Goal: Find specific fact

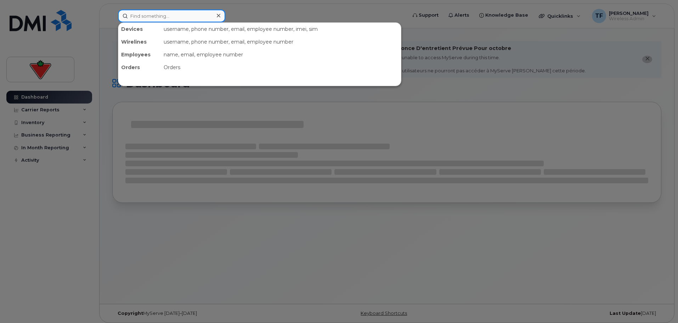
click at [160, 16] on input at bounding box center [171, 16] width 107 height 13
paste input "[PHONE_NUMBER]"
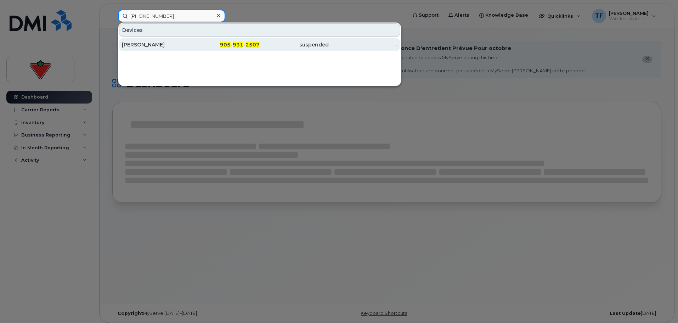
type input "[PHONE_NUMBER]"
click at [174, 44] on div "[PERSON_NAME]" at bounding box center [156, 44] width 69 height 7
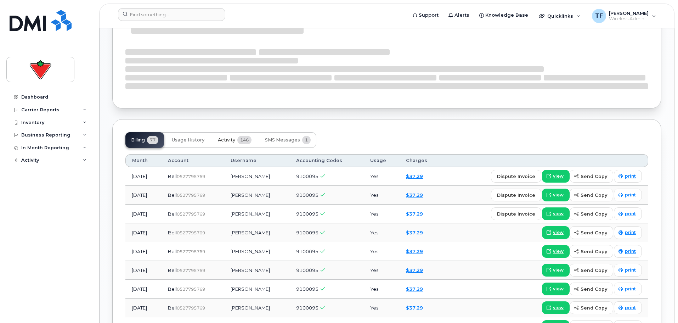
scroll to position [507, 0]
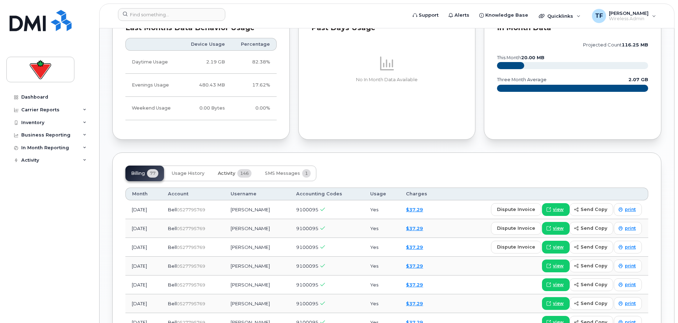
click at [248, 130] on div "Last Months Data Behavior Usage Device Usage Percentage Daytime Usage 2.19 GB 8…" at bounding box center [201, 75] width 186 height 137
click at [238, 165] on button "Activity 146" at bounding box center [234, 173] width 45 height 16
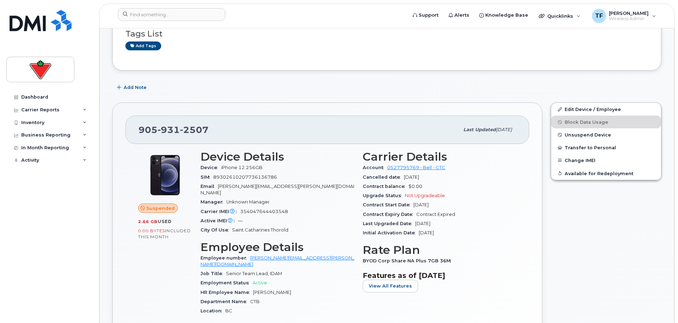
scroll to position [94, 0]
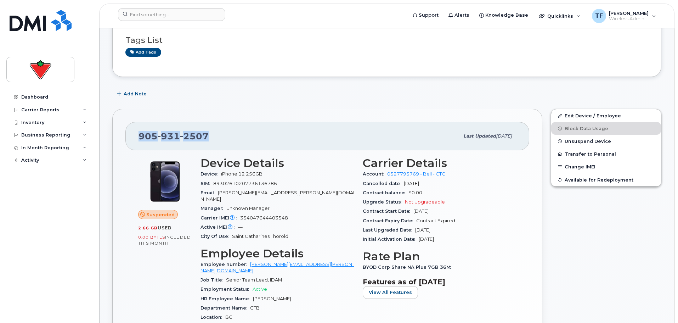
drag, startPoint x: 210, startPoint y: 137, endPoint x: 137, endPoint y: 144, distance: 73.3
click at [137, 144] on div "[PHONE_NUMBER] Last updated [DATE]" at bounding box center [327, 136] width 404 height 28
copy span "[PHONE_NUMBER]"
click at [35, 175] on div "Dashboard Carrier Reports Monthly Billing Data Daily Data Pooling Data Behavior…" at bounding box center [49, 201] width 87 height 221
